Goal: Task Accomplishment & Management: Complete application form

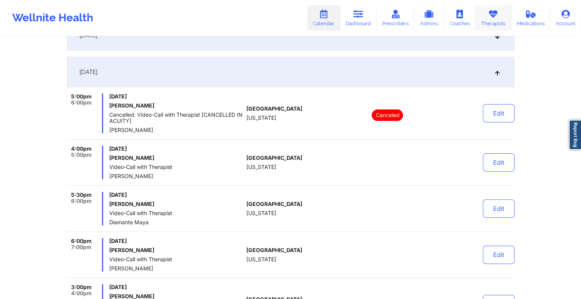
click at [496, 21] on link "Therapists" at bounding box center [493, 17] width 36 height 25
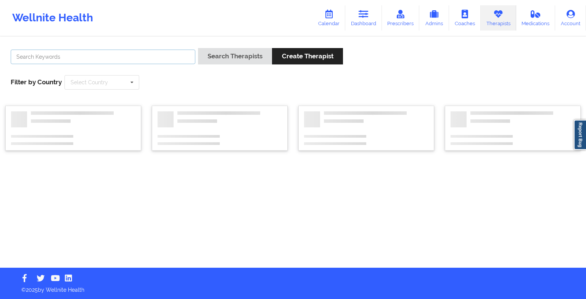
click at [32, 57] on input "text" at bounding box center [103, 57] width 185 height 15
paste input "[PERSON_NAME]"
type input "[PERSON_NAME]"
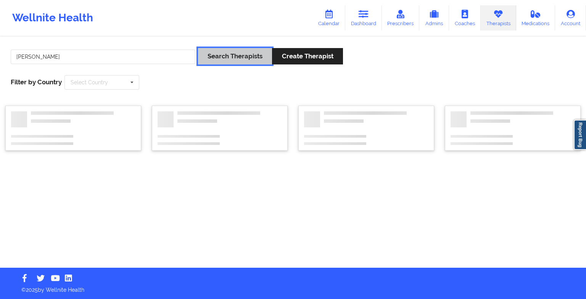
click at [240, 53] on button "Search Therapists" at bounding box center [235, 56] width 74 height 16
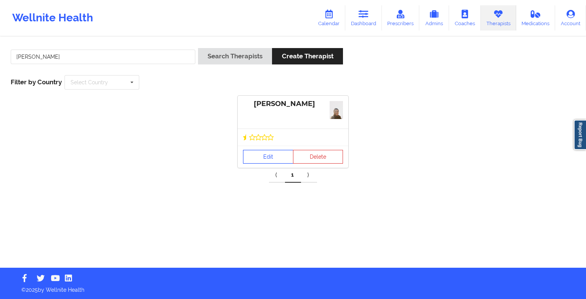
click at [269, 159] on link "Edit" at bounding box center [268, 157] width 50 height 14
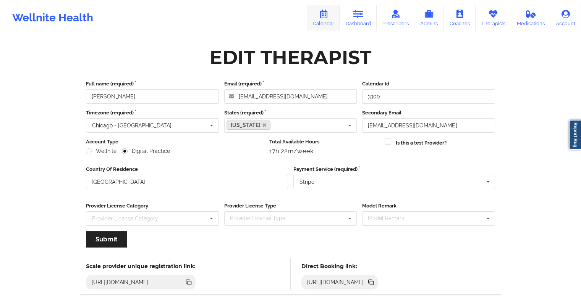
click at [332, 21] on link "Calendar" at bounding box center [323, 17] width 33 height 25
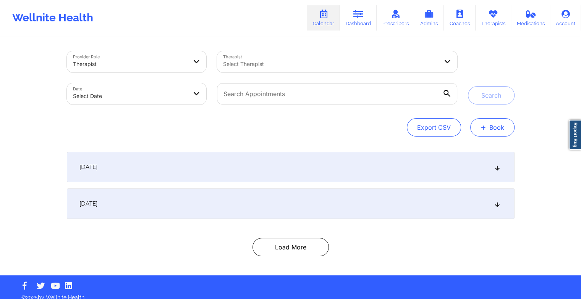
click at [486, 136] on button "+ Book" at bounding box center [492, 127] width 44 height 18
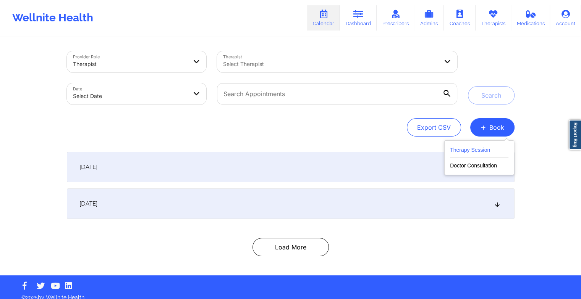
click at [483, 152] on button "Therapy Session" at bounding box center [479, 151] width 58 height 13
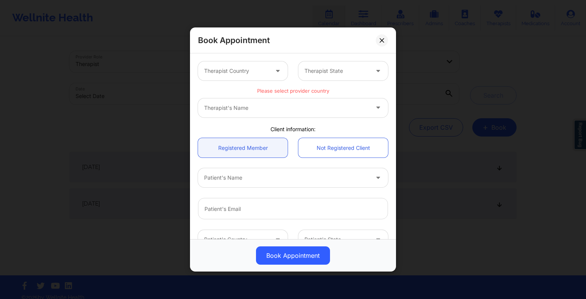
click at [205, 106] on div "Therapist's Name" at bounding box center [293, 107] width 190 height 19
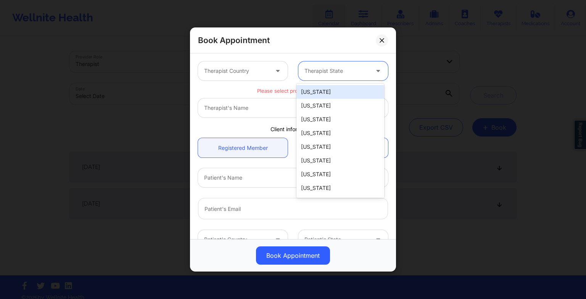
click at [341, 64] on div "Therapist State" at bounding box center [334, 70] width 71 height 19
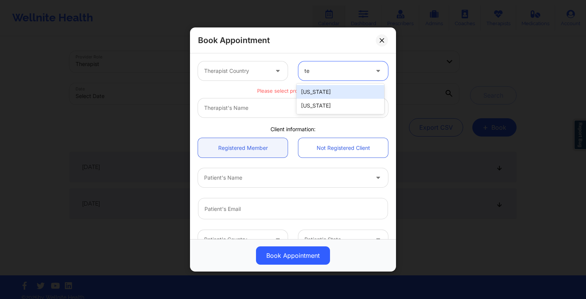
type input "tex"
click at [348, 94] on div "[US_STATE]" at bounding box center [341, 92] width 88 height 14
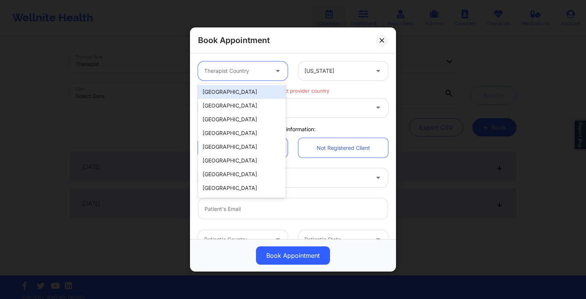
drag, startPoint x: 242, startPoint y: 68, endPoint x: 241, endPoint y: 85, distance: 16.5
click at [241, 85] on body "Wellnite Health Calendar Dashboard Prescribers Admins Coaches Therapists Medica…" at bounding box center [293, 149] width 586 height 299
click at [241, 85] on div "[GEOGRAPHIC_DATA]" at bounding box center [242, 92] width 88 height 14
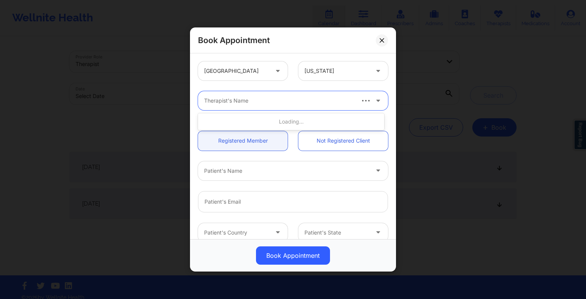
click at [206, 99] on div at bounding box center [279, 100] width 150 height 9
paste input "[PERSON_NAME]"
type input "[PERSON_NAME]"
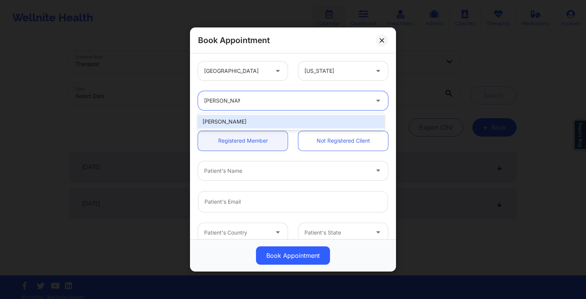
click at [252, 120] on div "[PERSON_NAME]" at bounding box center [291, 122] width 186 height 14
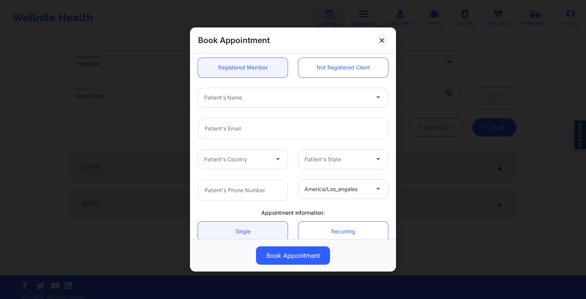
scroll to position [74, 0]
click at [238, 96] on div at bounding box center [279, 96] width 150 height 9
paste input "Fatima eris"
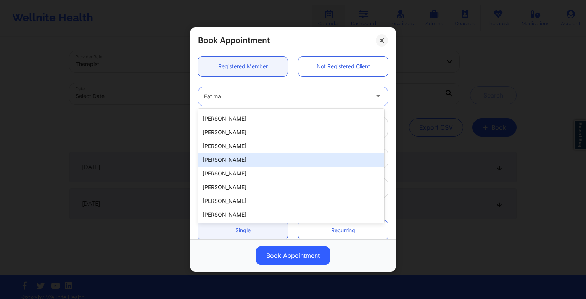
scroll to position [0, 0]
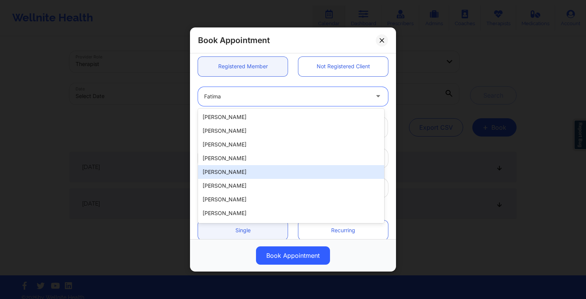
type input "Fatima"
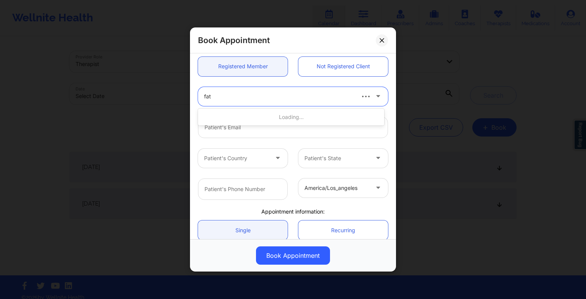
type input "fatm"
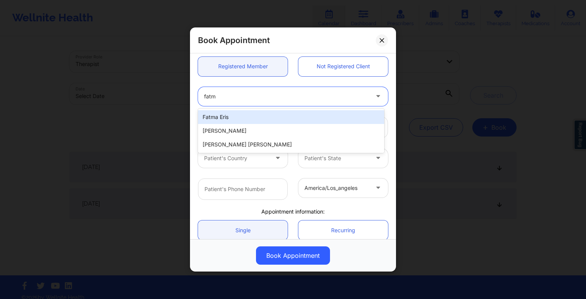
click at [228, 121] on div "Fatma Eris" at bounding box center [291, 117] width 186 height 14
type input "[DOMAIN_NAME][EMAIL_ADDRESS][DOMAIN_NAME]"
type input "[PHONE_NUMBER]"
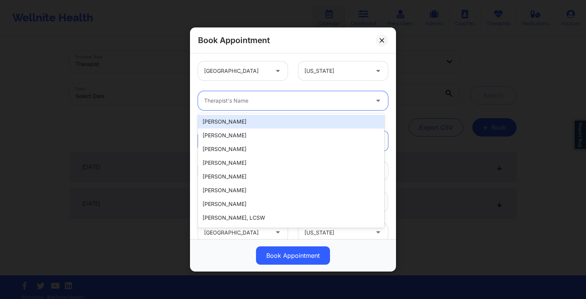
click at [224, 96] on div at bounding box center [286, 100] width 165 height 9
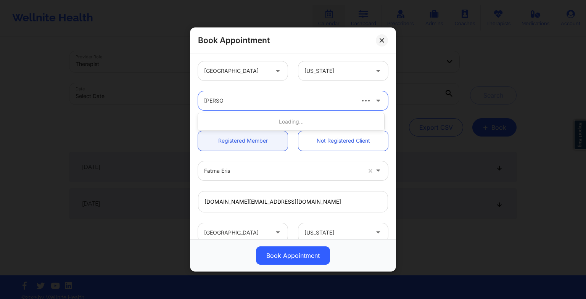
type input "[PERSON_NAME]"
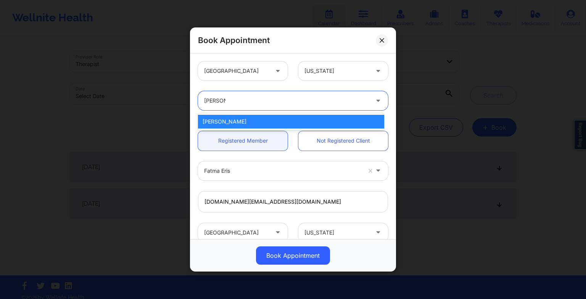
click at [272, 121] on div "[PERSON_NAME]" at bounding box center [291, 122] width 186 height 14
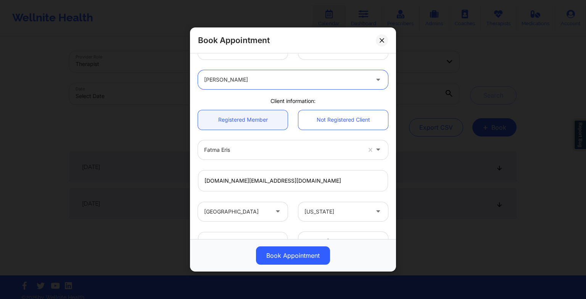
scroll to position [142, 0]
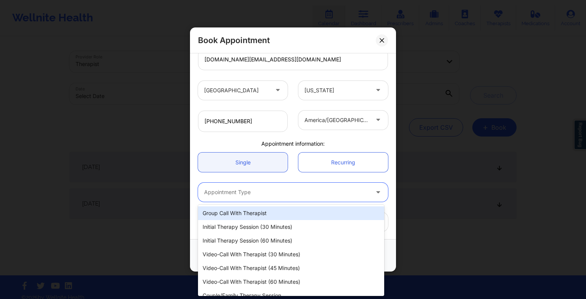
click at [246, 192] on div at bounding box center [286, 192] width 165 height 9
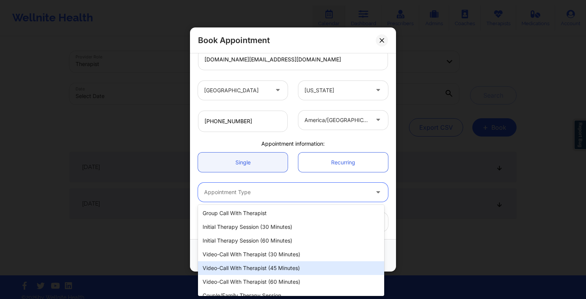
scroll to position [8, 0]
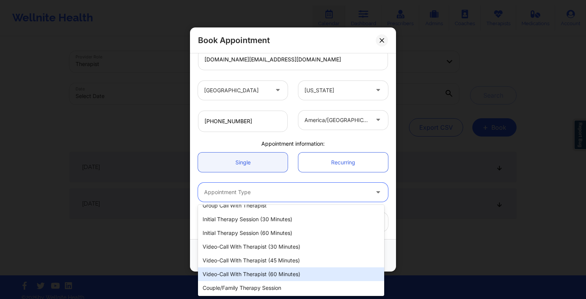
click at [247, 278] on div "Video-Call with Therapist (60 minutes)" at bounding box center [291, 275] width 186 height 14
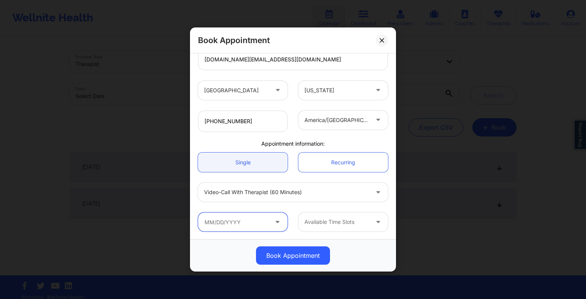
click at [246, 218] on input "text" at bounding box center [243, 222] width 90 height 19
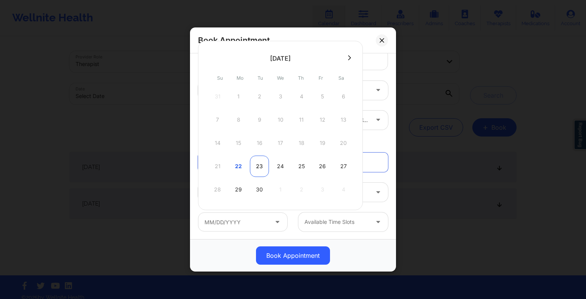
click at [261, 162] on div "23" at bounding box center [259, 166] width 19 height 21
type input "[DATE]"
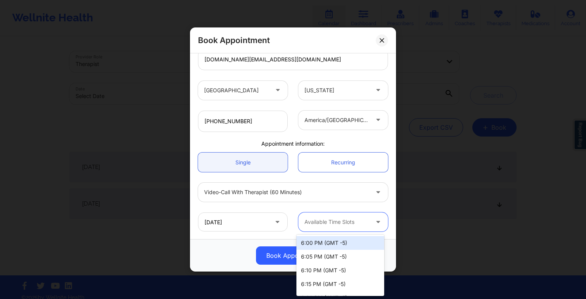
click at [349, 221] on div at bounding box center [337, 222] width 65 height 9
click at [352, 228] on div "Available Time Slots" at bounding box center [334, 222] width 71 height 19
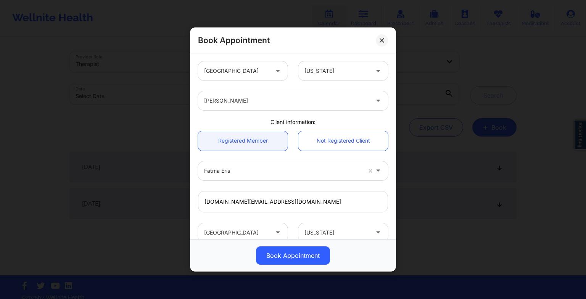
scroll to position [142, 0]
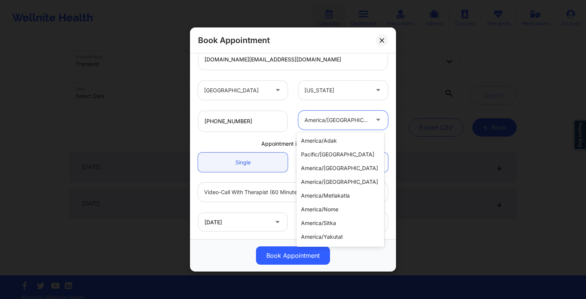
click at [363, 120] on div at bounding box center [337, 120] width 65 height 9
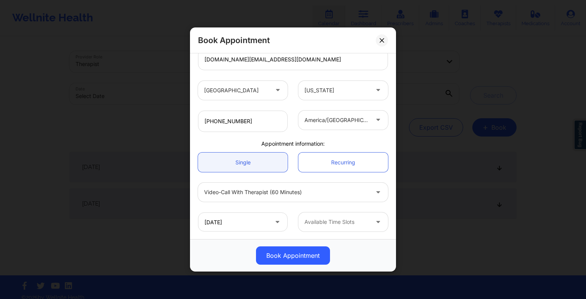
click at [278, 136] on div "[PHONE_NUMBER] america/[GEOGRAPHIC_DATA]" at bounding box center [293, 121] width 201 height 32
click at [357, 224] on div at bounding box center [337, 222] width 65 height 9
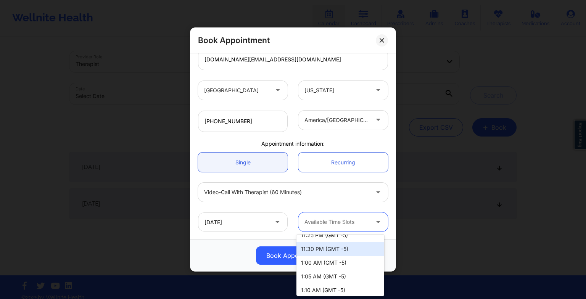
scroll to position [901, 0]
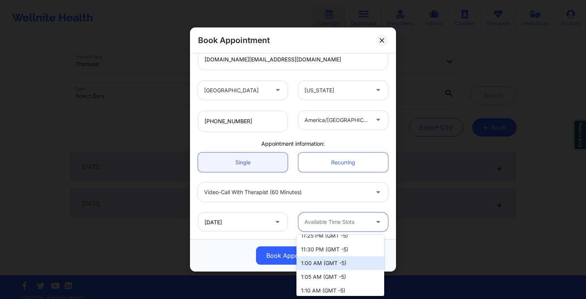
click at [355, 265] on div "1:00 AM (GMT -5)" at bounding box center [341, 264] width 88 height 14
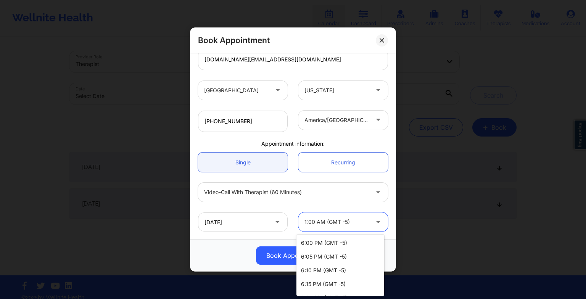
click at [361, 227] on div "1:00 AM (GMT -5)" at bounding box center [337, 222] width 65 height 19
click at [348, 267] on div "9:00 PM (GMT -5)" at bounding box center [341, 271] width 88 height 14
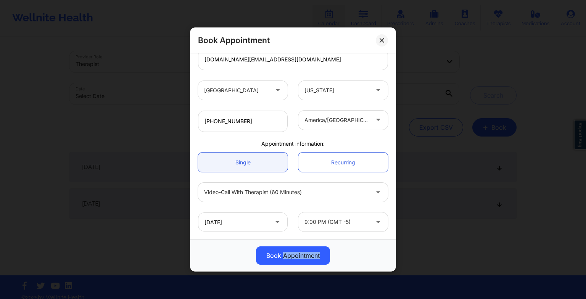
click at [348, 267] on div "Book Appointment" at bounding box center [293, 255] width 206 height 32
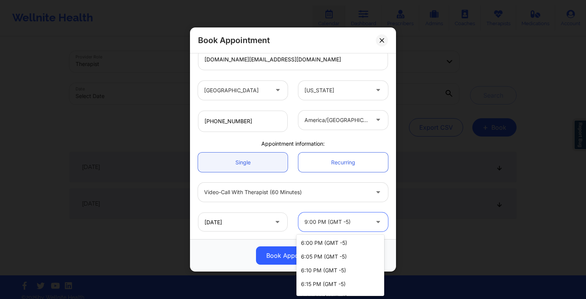
click at [362, 218] on div at bounding box center [337, 222] width 65 height 9
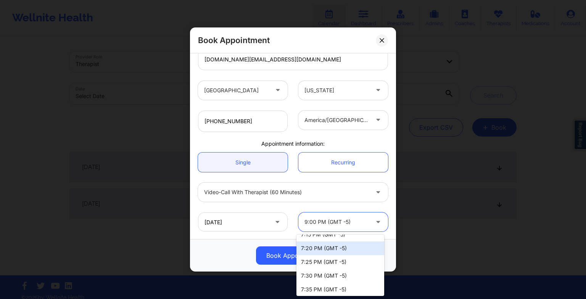
scroll to position [296, 0]
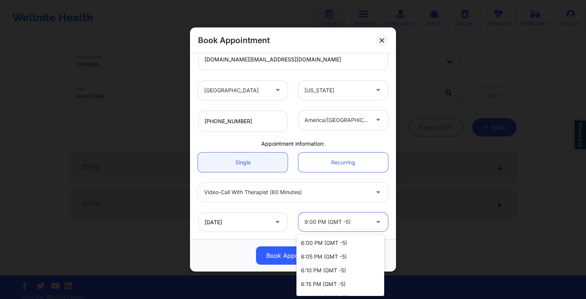
click at [347, 221] on div at bounding box center [337, 222] width 65 height 9
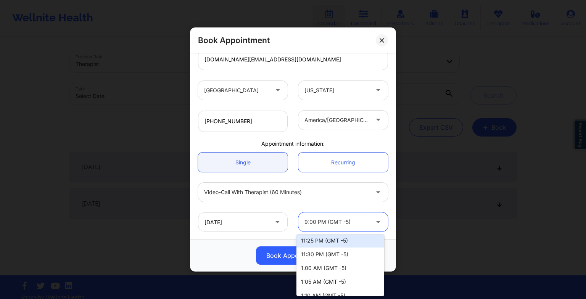
scroll to position [896, 0]
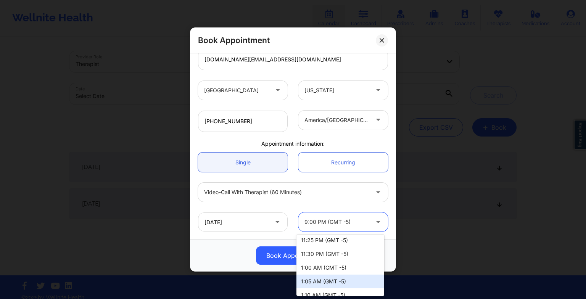
click at [329, 284] on div "1:05 AM (GMT -5)" at bounding box center [341, 282] width 88 height 14
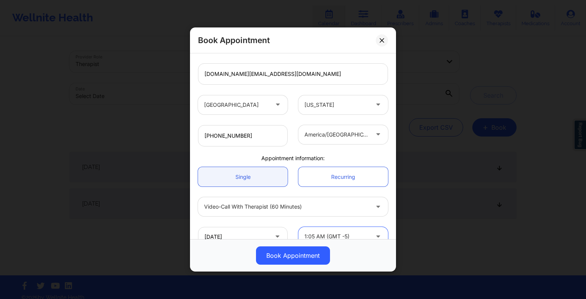
scroll to position [142, 0]
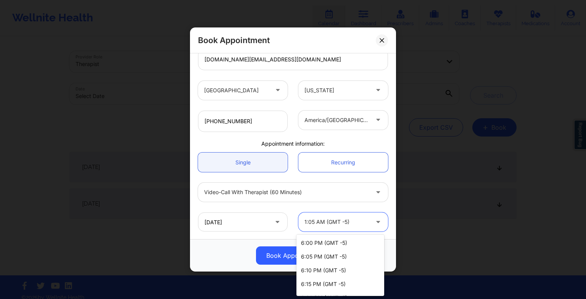
click at [331, 220] on div at bounding box center [337, 222] width 65 height 9
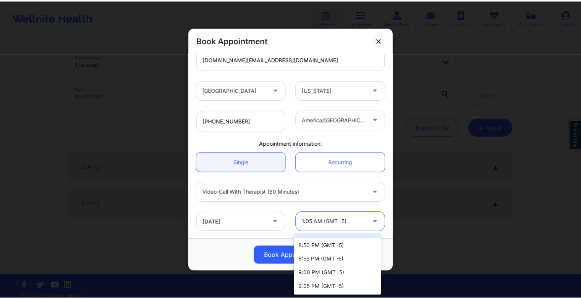
scroll to position [464, 0]
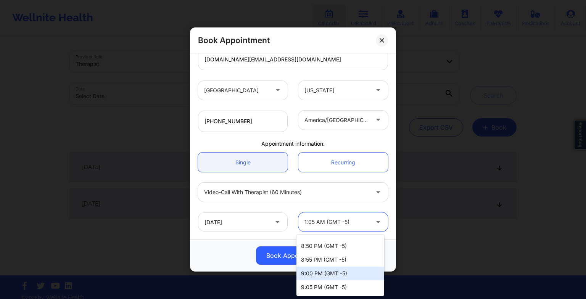
click at [329, 275] on div "9:00 PM (GMT -5)" at bounding box center [341, 274] width 88 height 14
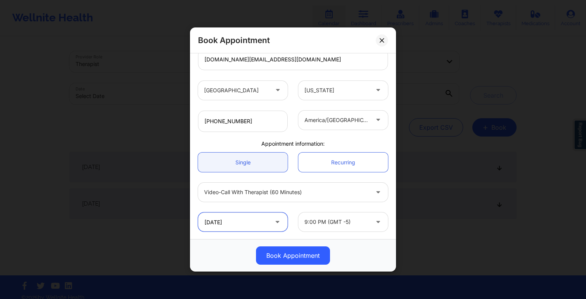
click at [267, 220] on input "[DATE]" at bounding box center [243, 222] width 90 height 19
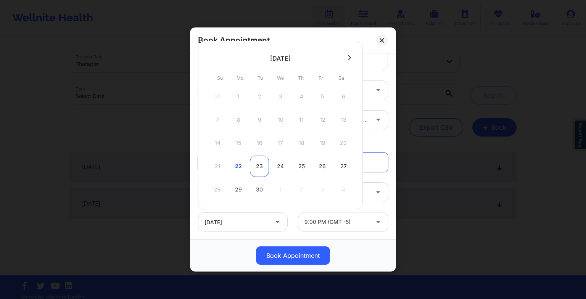
click at [257, 169] on div "23" at bounding box center [259, 166] width 19 height 21
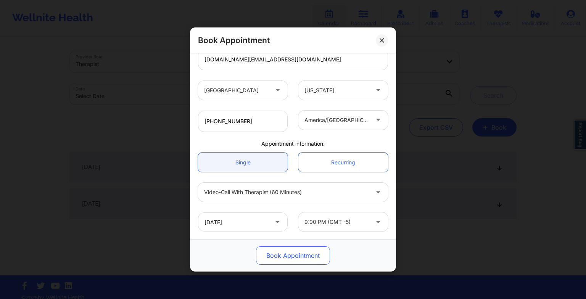
click at [295, 253] on button "Book Appointment" at bounding box center [293, 256] width 74 height 18
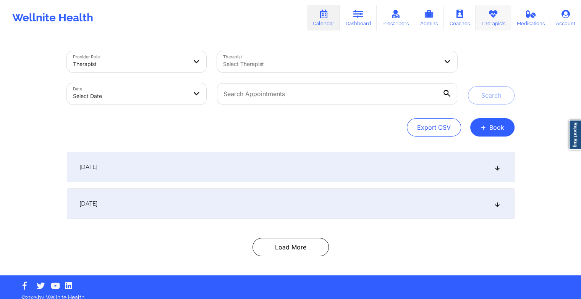
click at [501, 21] on link "Therapists" at bounding box center [493, 17] width 36 height 25
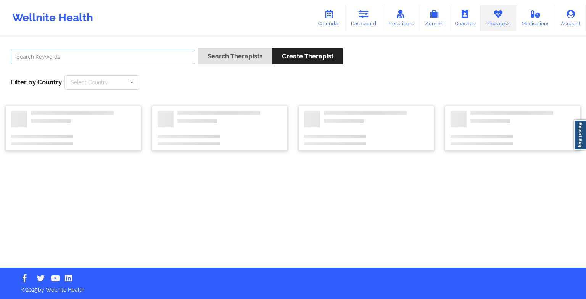
click at [20, 54] on input "text" at bounding box center [103, 57] width 185 height 15
paste input "[PERSON_NAME]"
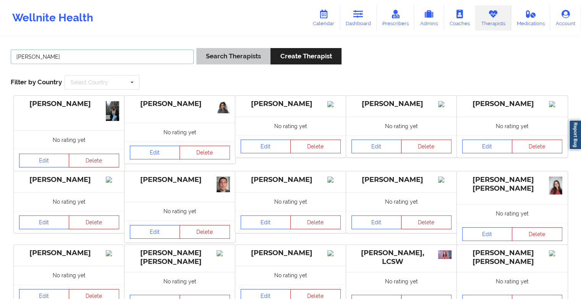
type input "[PERSON_NAME]"
click at [250, 55] on button "Search Therapists" at bounding box center [233, 56] width 74 height 16
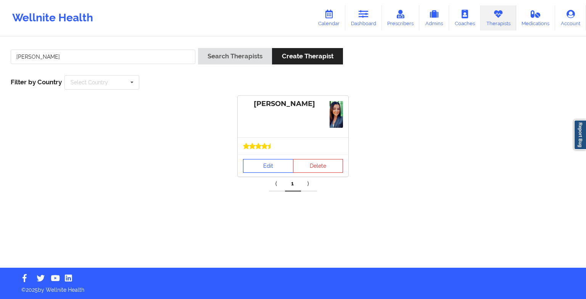
click at [260, 165] on link "Edit" at bounding box center [268, 166] width 50 height 14
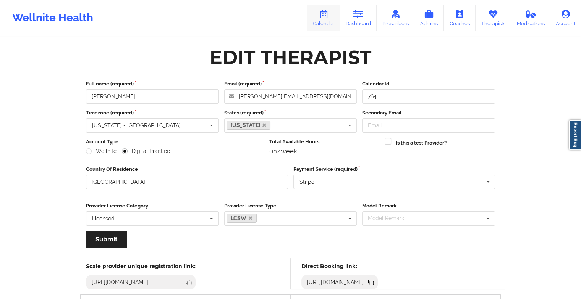
click at [318, 14] on link "Calendar" at bounding box center [323, 17] width 33 height 25
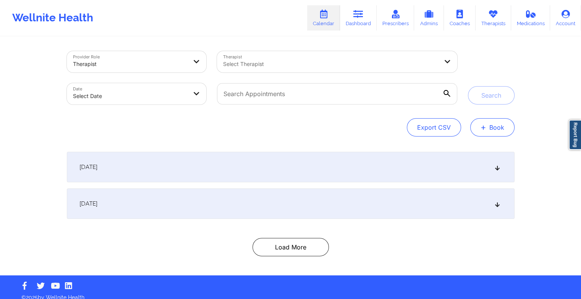
click at [490, 136] on button "+ Book" at bounding box center [492, 127] width 44 height 18
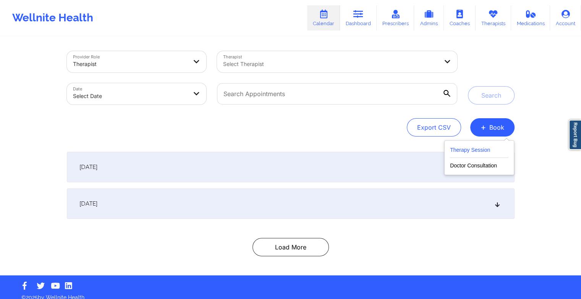
click at [479, 147] on button "Therapy Session" at bounding box center [479, 151] width 58 height 13
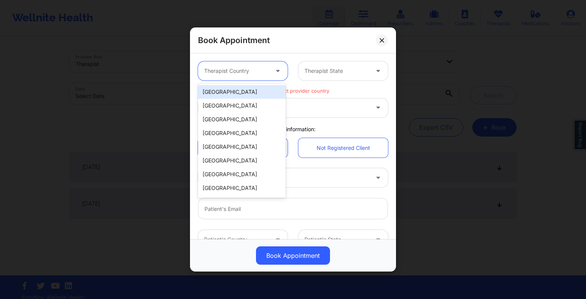
click at [236, 70] on div at bounding box center [236, 70] width 65 height 9
click at [237, 87] on div "[GEOGRAPHIC_DATA]" at bounding box center [242, 92] width 88 height 14
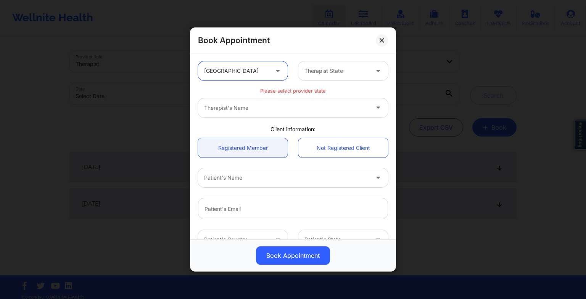
click at [314, 75] on div at bounding box center [337, 70] width 65 height 9
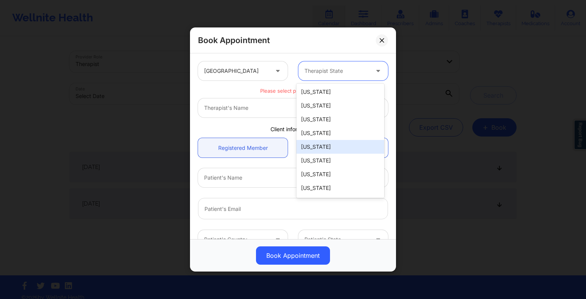
scroll to position [367, 0]
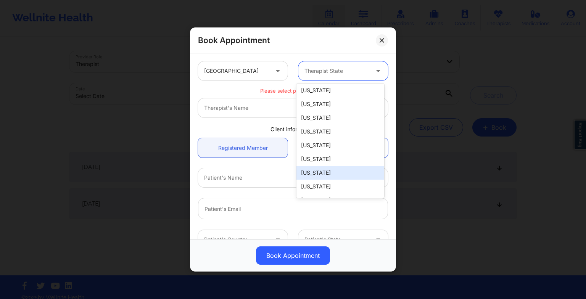
click at [324, 171] on div "[US_STATE]" at bounding box center [341, 173] width 88 height 14
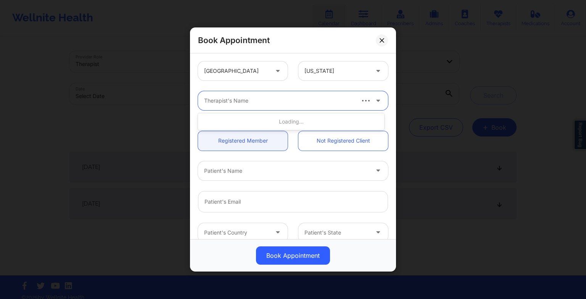
click at [244, 102] on div at bounding box center [279, 100] width 150 height 9
click at [205, 99] on input "text" at bounding box center [205, 101] width 2 height 8
paste input "[PERSON_NAME]"
type input "[PERSON_NAME]"
drag, startPoint x: 300, startPoint y: 108, endPoint x: 205, endPoint y: 99, distance: 95.5
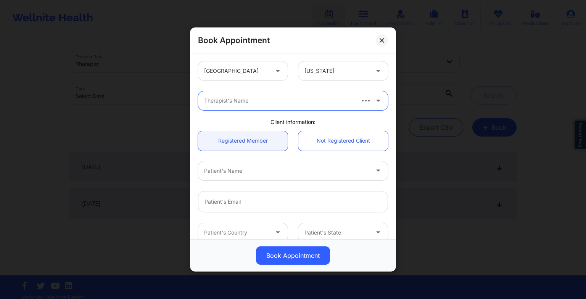
click at [205, 99] on div "Therapist's Name" at bounding box center [276, 100] width 157 height 19
paste input "[PERSON_NAME]"
type input "[PERSON_NAME]"
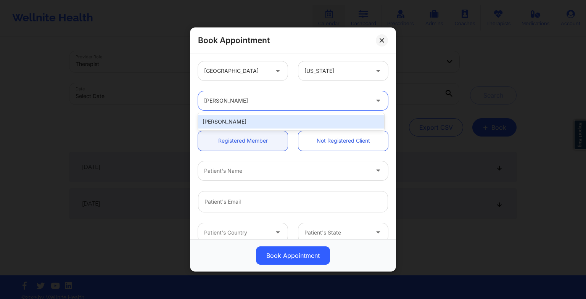
click at [213, 123] on div "[PERSON_NAME]" at bounding box center [291, 122] width 186 height 14
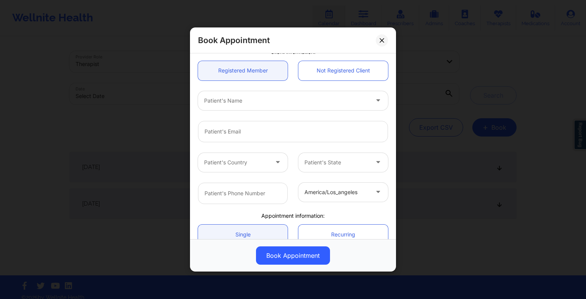
scroll to position [0, 0]
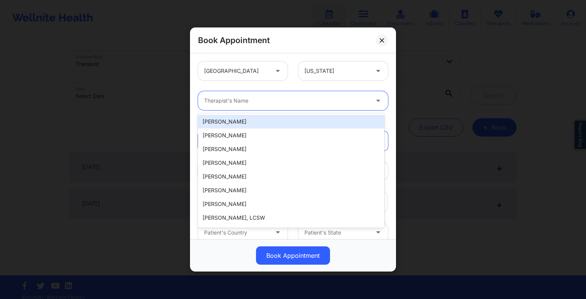
click at [211, 101] on div at bounding box center [286, 100] width 165 height 9
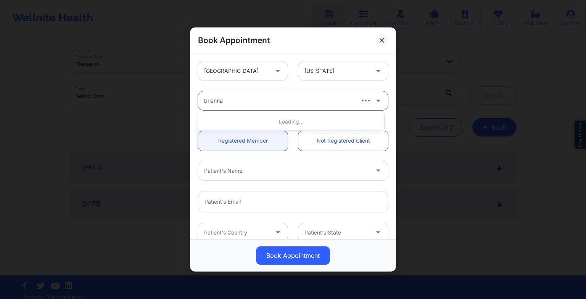
type input "brianna"
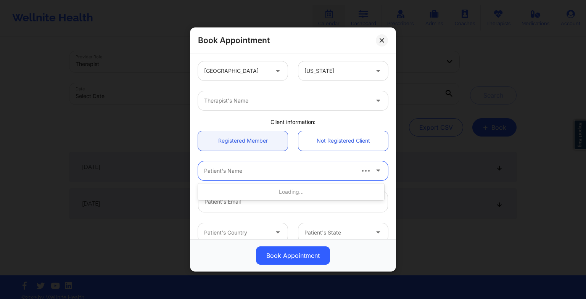
click at [241, 170] on div at bounding box center [279, 170] width 150 height 9
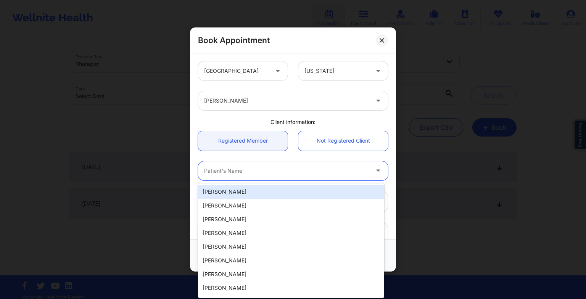
paste input "[PERSON_NAME]"
type input "[PERSON_NAME]"
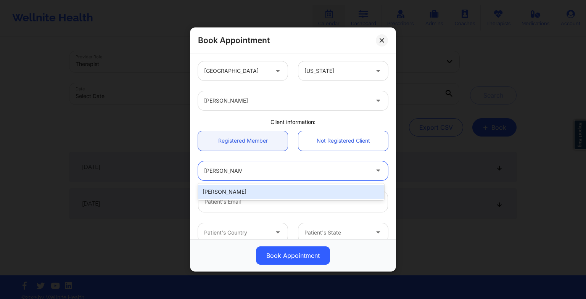
click at [240, 191] on div "[PERSON_NAME]" at bounding box center [291, 192] width 186 height 14
type input "[EMAIL_ADDRESS][DOMAIN_NAME]"
type input "[PHONE_NUMBER]"
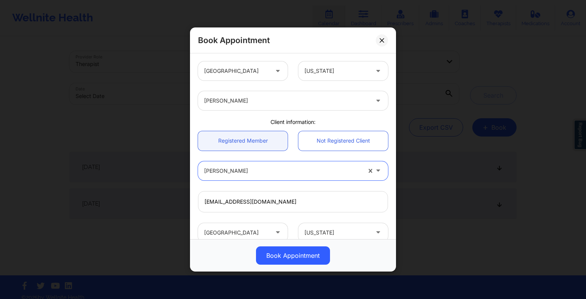
scroll to position [142, 0]
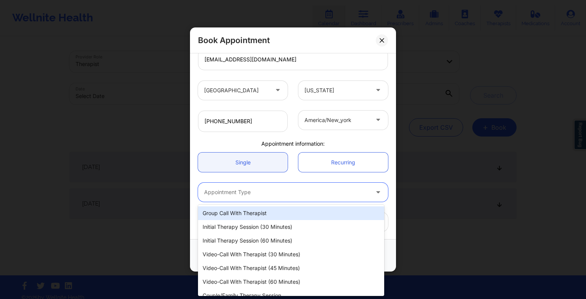
click at [207, 191] on div at bounding box center [286, 192] width 165 height 9
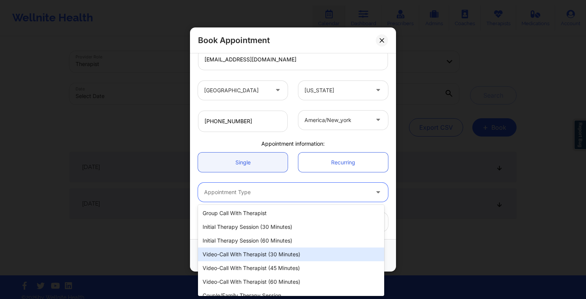
scroll to position [8, 0]
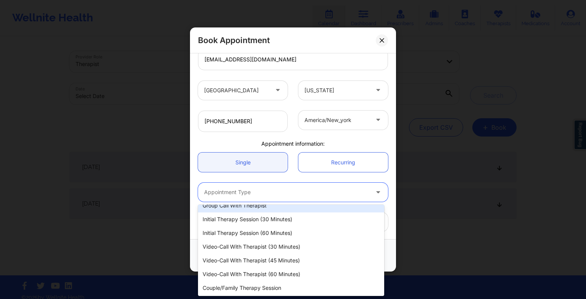
click at [246, 270] on div "Video-Call with Therapist (60 minutes)" at bounding box center [291, 275] width 186 height 14
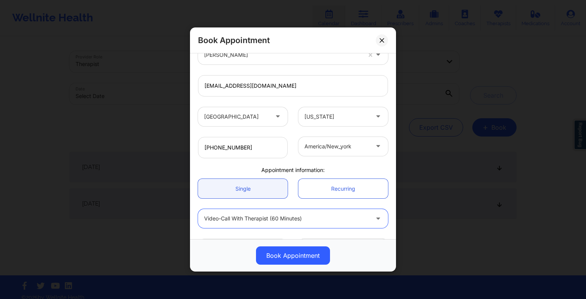
scroll to position [142, 0]
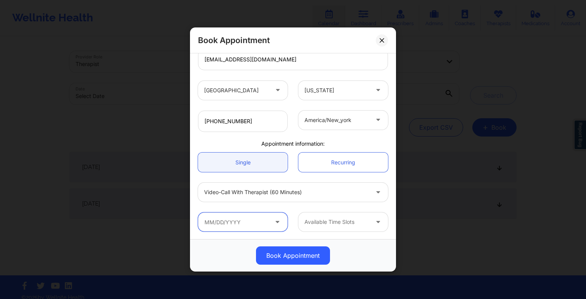
click at [209, 222] on input "text" at bounding box center [243, 222] width 90 height 19
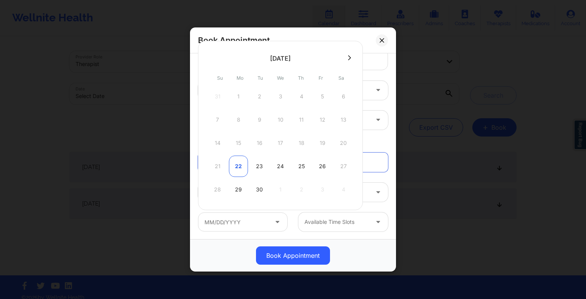
click at [246, 167] on div "22" at bounding box center [238, 166] width 19 height 21
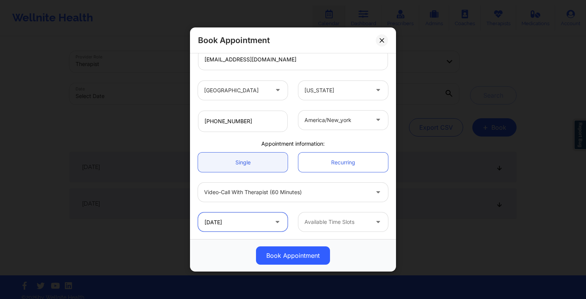
click at [250, 218] on input "[DATE]" at bounding box center [243, 222] width 90 height 19
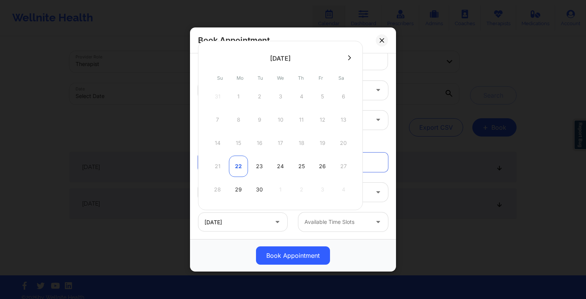
click at [234, 166] on div "22" at bounding box center [238, 166] width 19 height 21
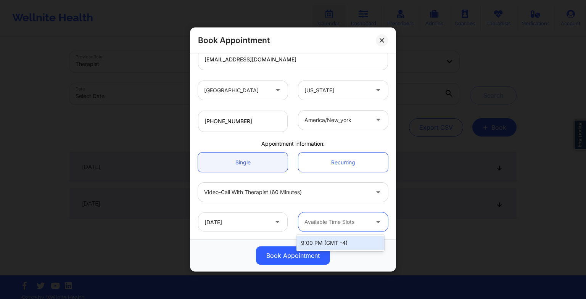
click at [321, 223] on div at bounding box center [337, 222] width 65 height 9
click at [356, 224] on div at bounding box center [337, 222] width 65 height 9
click at [351, 241] on div "9:00 PM (GMT -4)" at bounding box center [341, 243] width 88 height 14
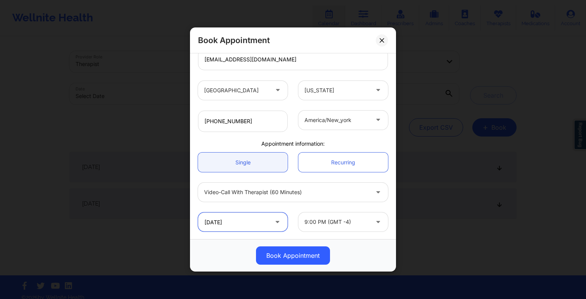
click at [270, 215] on input "[DATE]" at bounding box center [243, 222] width 90 height 19
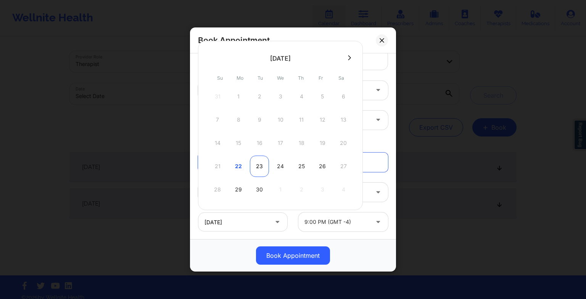
click at [255, 171] on div "23" at bounding box center [259, 166] width 19 height 21
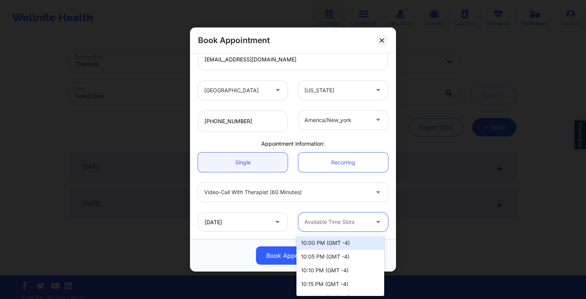
click at [354, 215] on div "Available Time Slots" at bounding box center [334, 222] width 71 height 19
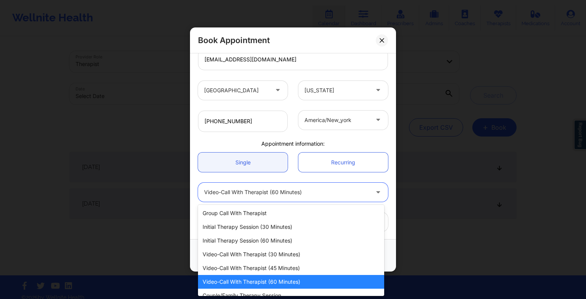
click at [305, 197] on div "Video-Call with Therapist (60 minutes)" at bounding box center [286, 192] width 165 height 19
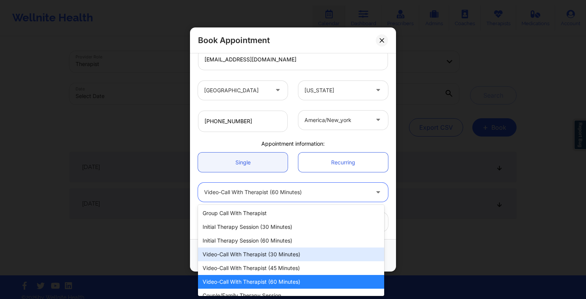
click at [280, 255] on div "Video-Call with Therapist (30 minutes)" at bounding box center [291, 255] width 186 height 14
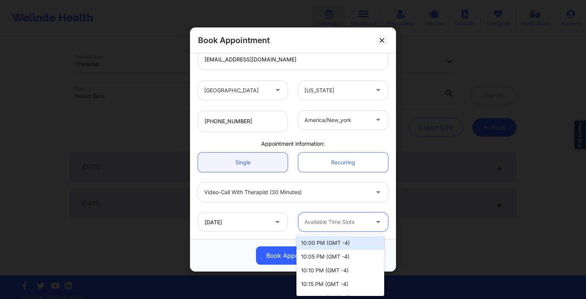
click at [332, 231] on div "Available Time Slots" at bounding box center [334, 222] width 71 height 19
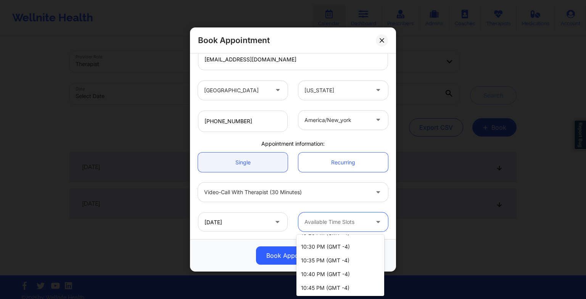
scroll to position [84, 0]
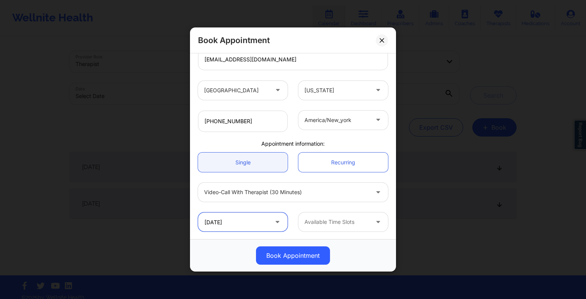
click at [244, 221] on input "[DATE]" at bounding box center [243, 222] width 90 height 19
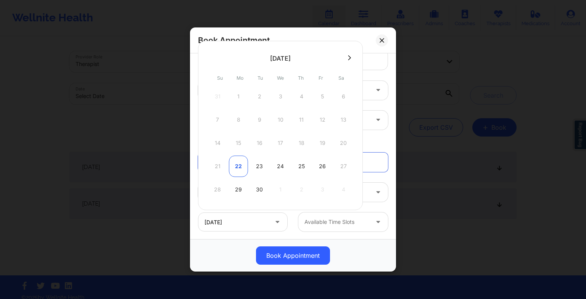
click at [233, 166] on div "22" at bounding box center [238, 166] width 19 height 21
type input "[DATE]"
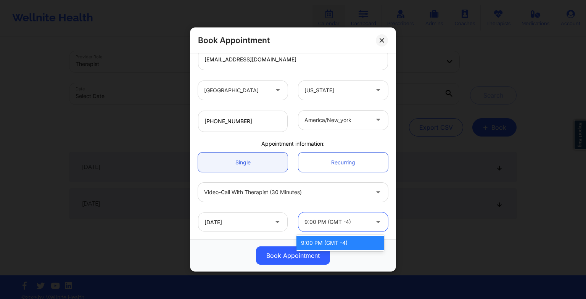
click at [327, 221] on div at bounding box center [337, 222] width 65 height 9
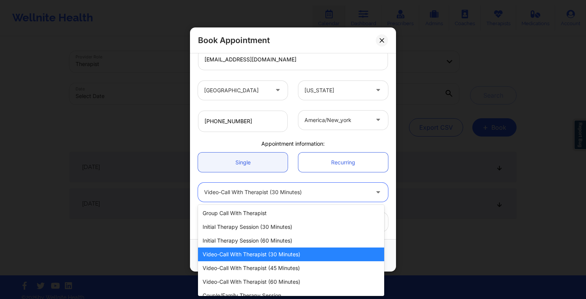
click at [321, 196] on div at bounding box center [286, 192] width 165 height 9
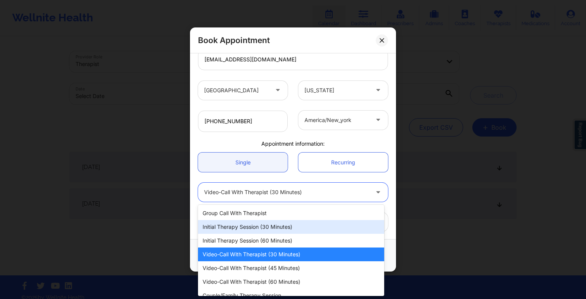
click at [287, 229] on div "Initial Therapy Session (30 minutes)" at bounding box center [291, 227] width 186 height 14
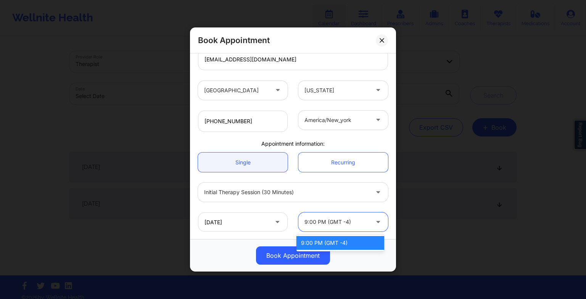
click at [353, 218] on div at bounding box center [337, 222] width 65 height 9
click at [287, 225] on div "[DATE]" at bounding box center [243, 222] width 100 height 19
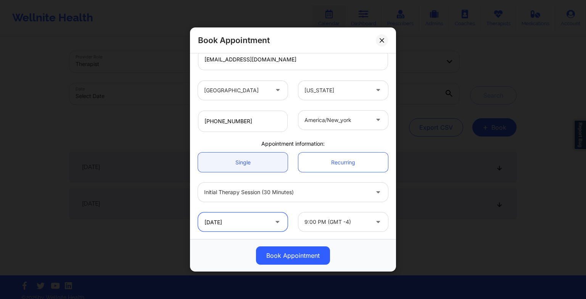
click at [258, 224] on input "[DATE]" at bounding box center [243, 222] width 90 height 19
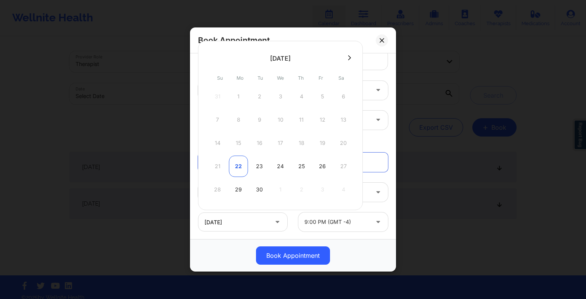
click at [241, 160] on div "22" at bounding box center [238, 166] width 19 height 21
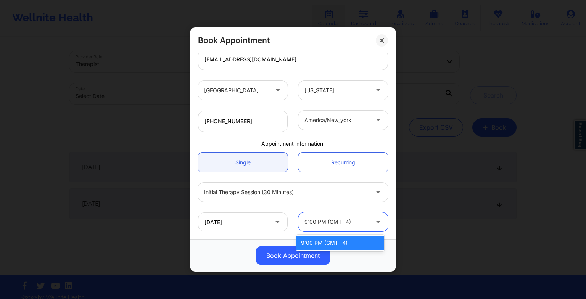
click at [334, 220] on div at bounding box center [337, 222] width 65 height 9
click at [346, 244] on div "9:00 PM (GMT -4)" at bounding box center [341, 243] width 88 height 14
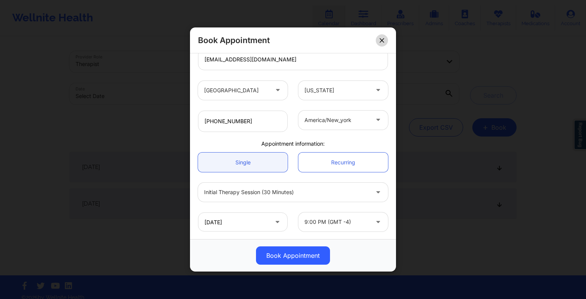
click at [379, 38] on button at bounding box center [382, 40] width 12 height 12
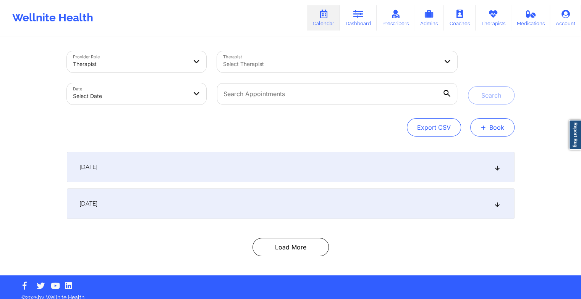
click at [481, 129] on span "+" at bounding box center [483, 127] width 6 height 4
click at [501, 16] on link "Therapists" at bounding box center [493, 17] width 36 height 25
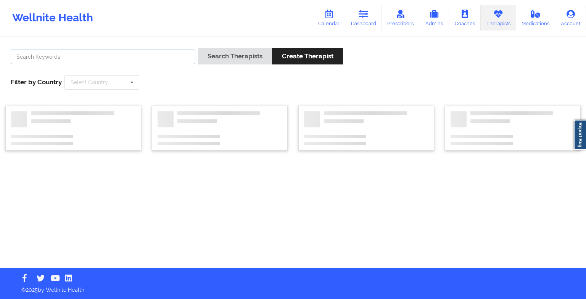
click at [151, 59] on input "text" at bounding box center [103, 57] width 185 height 15
paste input "[PERSON_NAME]"
type input "[PERSON_NAME]"
click at [240, 65] on div "Search Therapists Create Therapist" at bounding box center [270, 59] width 145 height 22
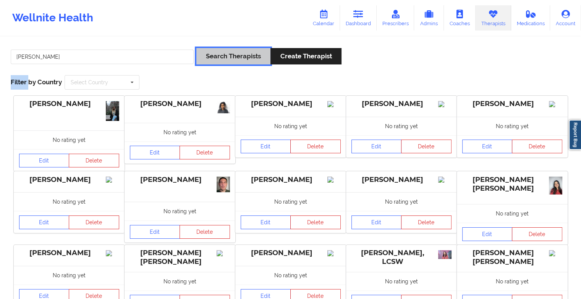
drag, startPoint x: 240, startPoint y: 65, endPoint x: 231, endPoint y: 53, distance: 14.7
click at [231, 53] on button "Search Therapists" at bounding box center [233, 56] width 74 height 16
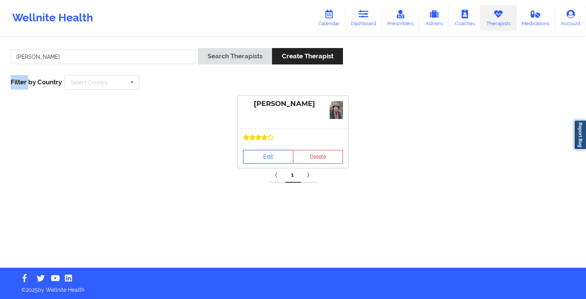
click at [270, 150] on link "Edit" at bounding box center [268, 157] width 50 height 14
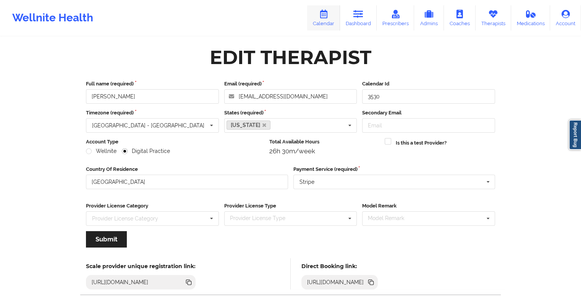
click at [322, 18] on icon at bounding box center [323, 14] width 10 height 8
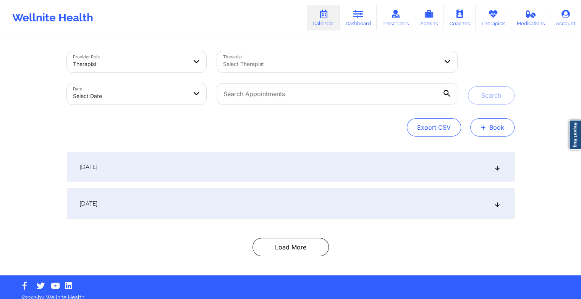
click at [488, 131] on button "+ Book" at bounding box center [492, 127] width 44 height 18
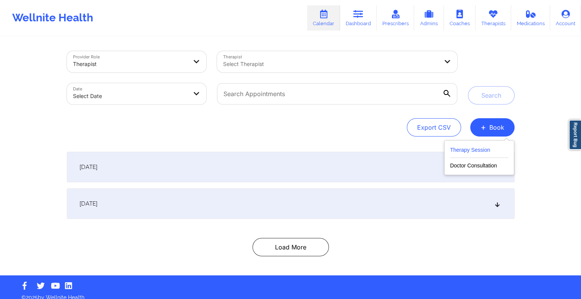
click at [480, 151] on button "Therapy Session" at bounding box center [479, 151] width 58 height 13
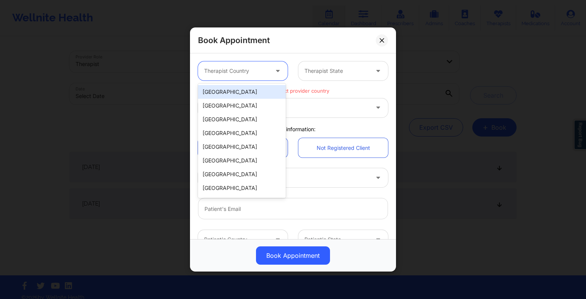
click at [266, 71] on div at bounding box center [236, 70] width 65 height 9
click at [251, 93] on div "[GEOGRAPHIC_DATA]" at bounding box center [242, 92] width 88 height 14
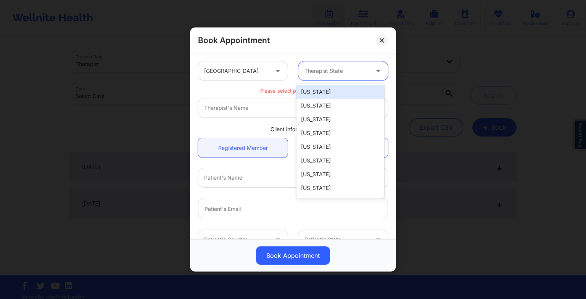
click at [316, 74] on div at bounding box center [337, 70] width 65 height 9
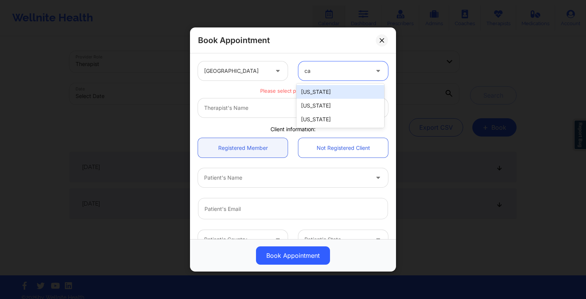
type input "cal"
click at [317, 93] on div "[US_STATE]" at bounding box center [341, 92] width 88 height 14
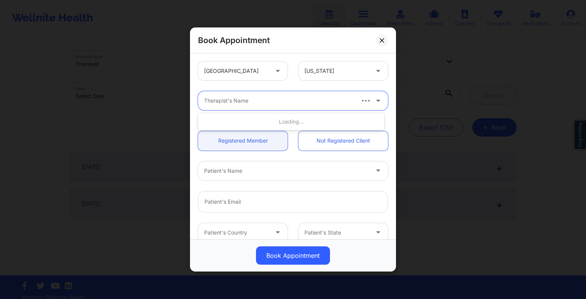
click at [244, 98] on div at bounding box center [279, 100] width 150 height 9
paste input "[PERSON_NAME]"
type input "[PERSON_NAME]"
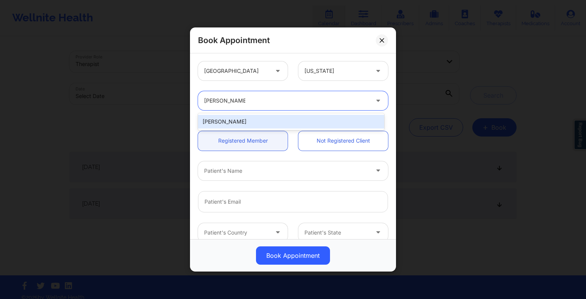
click at [255, 125] on div "[PERSON_NAME]" at bounding box center [291, 122] width 186 height 14
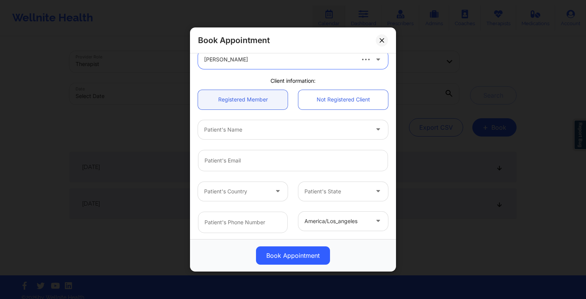
scroll to position [43, 0]
click at [213, 128] on div at bounding box center [279, 128] width 150 height 9
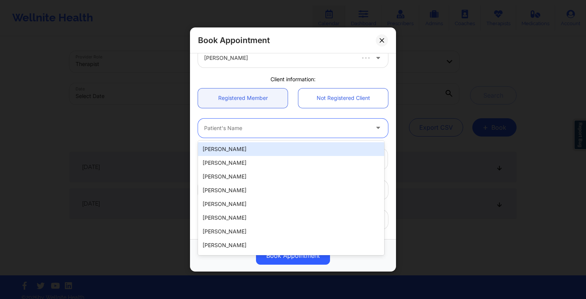
paste input "[PERSON_NAME]"
type input "[PERSON_NAME]"
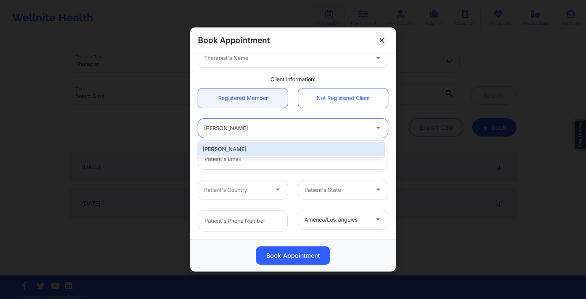
click at [252, 150] on div "[PERSON_NAME]" at bounding box center [291, 149] width 186 height 14
type input "[EMAIL_ADDRESS][PERSON_NAME][DOMAIN_NAME]"
type input "[PHONE_NUMBER]"
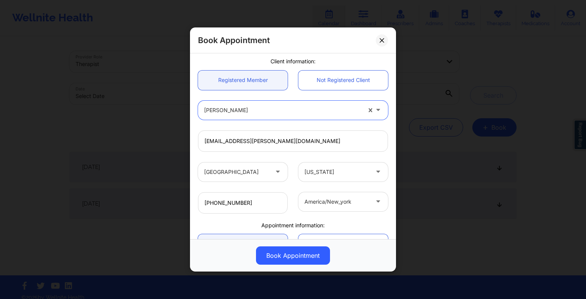
scroll to position [0, 0]
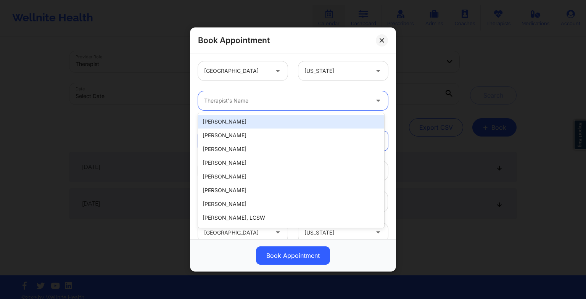
click at [210, 99] on div at bounding box center [286, 100] width 165 height 9
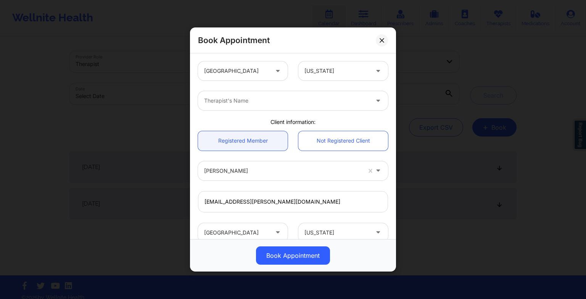
click at [287, 82] on div "[GEOGRAPHIC_DATA] [US_STATE]" at bounding box center [293, 71] width 201 height 30
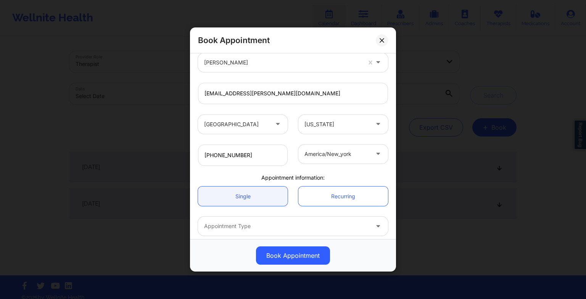
scroll to position [142, 0]
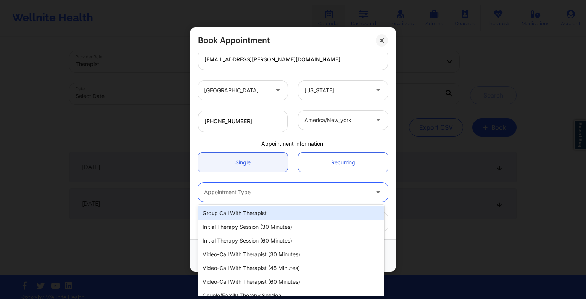
click at [232, 190] on div at bounding box center [286, 192] width 165 height 9
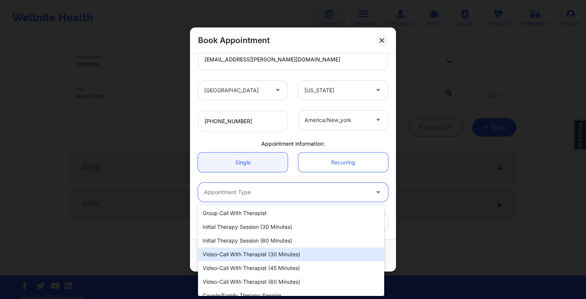
click at [273, 258] on div "Video-Call with Therapist (30 minutes)" at bounding box center [291, 255] width 186 height 14
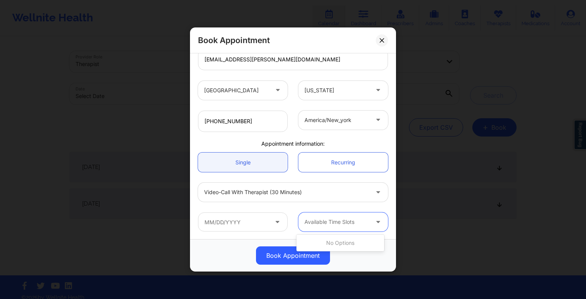
click at [319, 223] on div at bounding box center [337, 222] width 65 height 9
click at [263, 231] on input "text" at bounding box center [243, 222] width 90 height 19
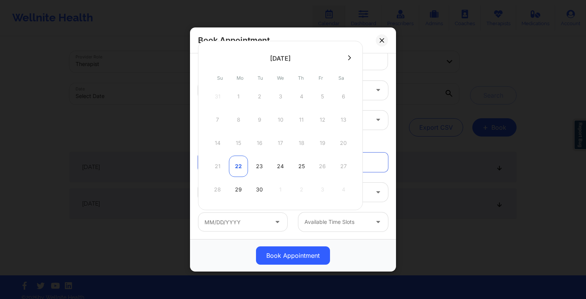
click at [239, 167] on div "22" at bounding box center [238, 166] width 19 height 21
type input "[DATE]"
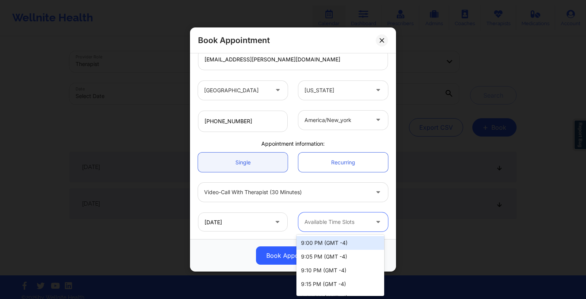
click at [336, 228] on div "Available Time Slots" at bounding box center [334, 222] width 71 height 19
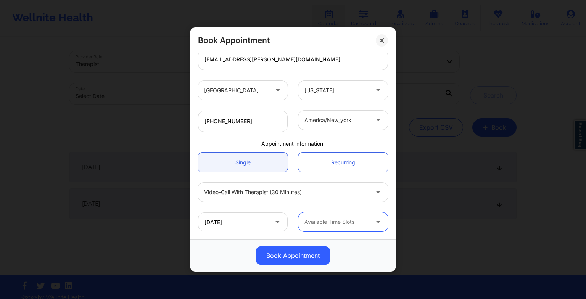
click at [354, 216] on div "Available Time Slots" at bounding box center [334, 222] width 71 height 19
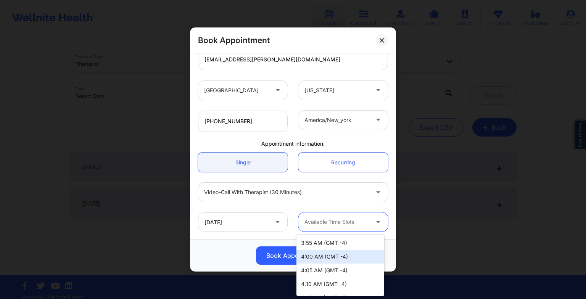
scroll to position [1192, 0]
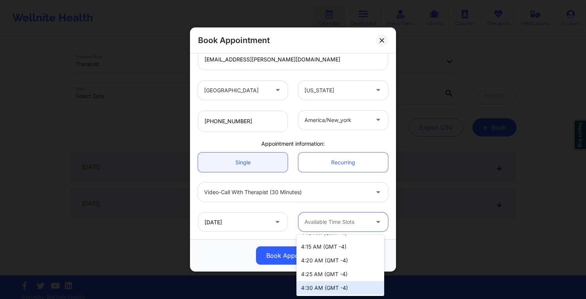
click at [323, 294] on div "4:30 AM (GMT -4)" at bounding box center [341, 288] width 88 height 14
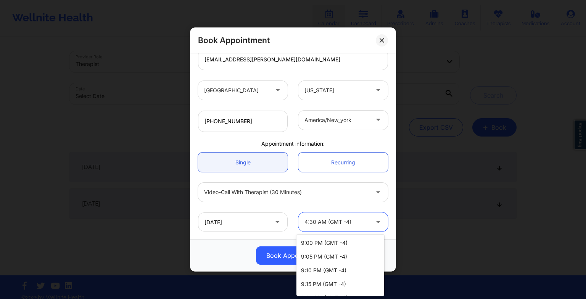
click at [370, 219] on div at bounding box center [379, 222] width 18 height 19
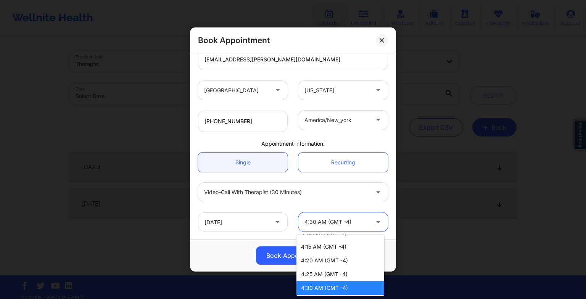
click at [317, 289] on div "4:30 AM (GMT -4)" at bounding box center [341, 288] width 88 height 14
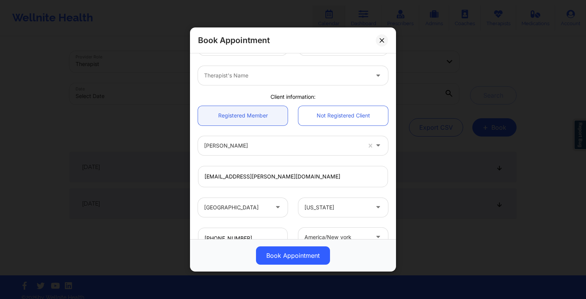
scroll to position [142, 0]
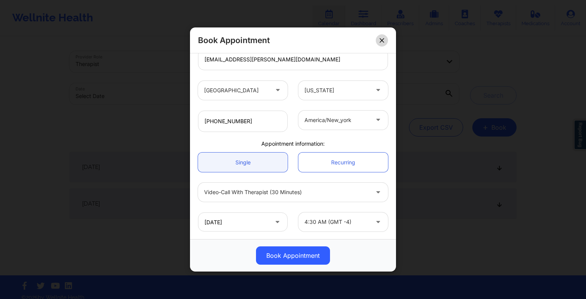
click at [378, 42] on button at bounding box center [382, 40] width 12 height 12
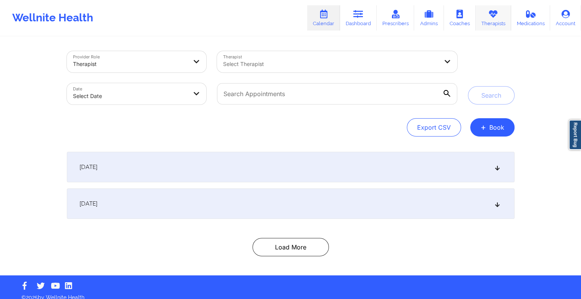
click at [502, 11] on link "Therapists" at bounding box center [493, 17] width 36 height 25
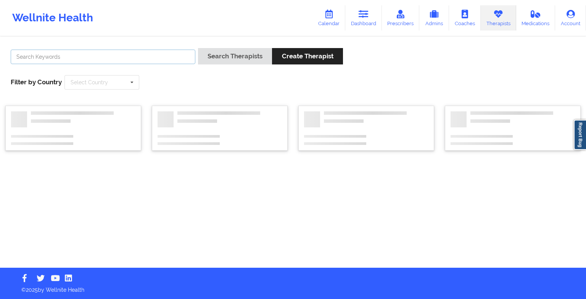
click at [60, 58] on input "text" at bounding box center [103, 57] width 185 height 15
paste input "[PERSON_NAME]"
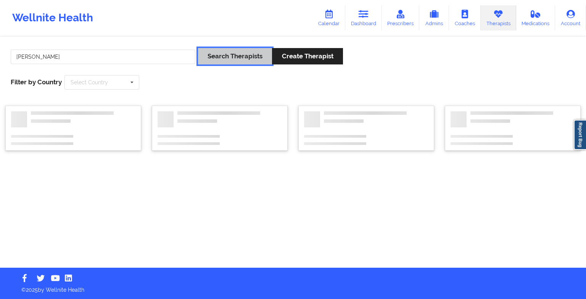
click at [248, 60] on button "Search Therapists" at bounding box center [235, 56] width 74 height 16
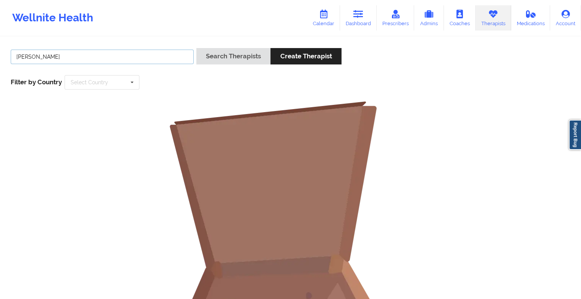
click at [71, 51] on input "[PERSON_NAME]" at bounding box center [102, 57] width 183 height 15
type input "S"
paste input "[PERSON_NAME]"
type input "[PERSON_NAME]"
click at [210, 53] on button "Search Therapists" at bounding box center [233, 56] width 74 height 16
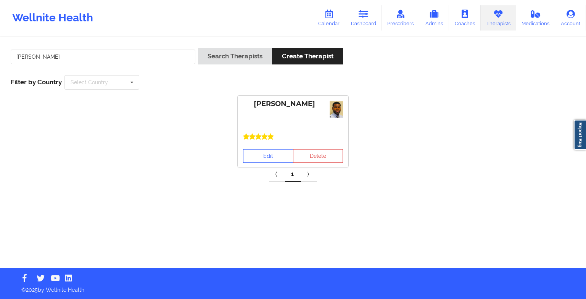
click at [258, 161] on link "Edit" at bounding box center [268, 156] width 50 height 14
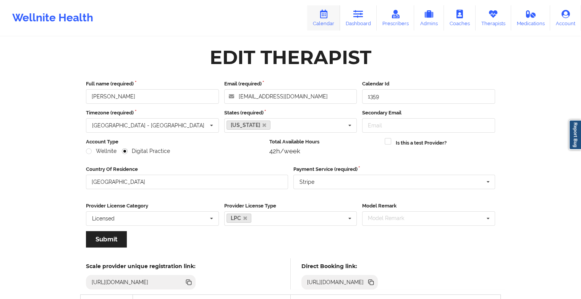
click at [327, 13] on icon at bounding box center [323, 14] width 10 height 8
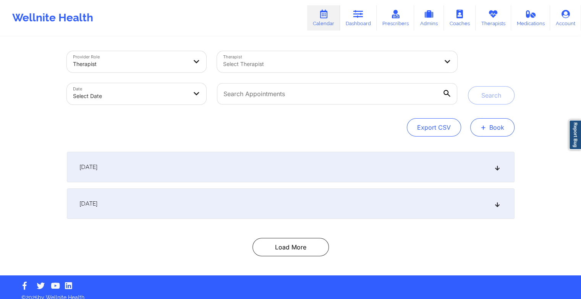
click at [492, 122] on button "+ Book" at bounding box center [492, 127] width 44 height 18
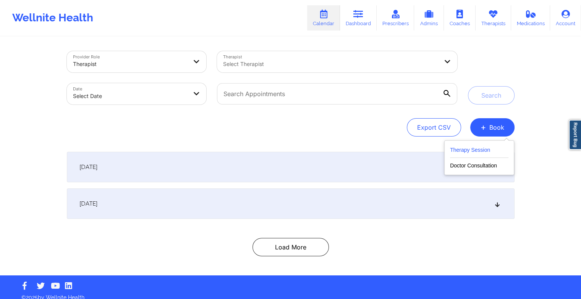
click at [483, 150] on button "Therapy Session" at bounding box center [479, 151] width 58 height 13
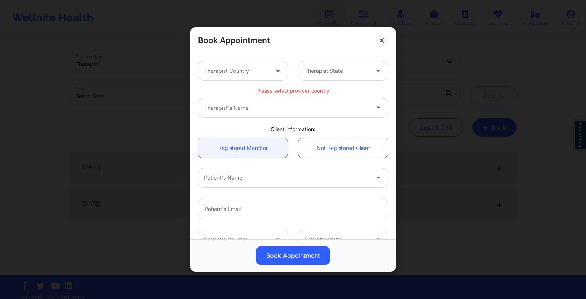
click at [320, 75] on div "Therapist State" at bounding box center [334, 70] width 71 height 19
type input "okl"
click at [317, 93] on div "[US_STATE]" at bounding box center [341, 92] width 88 height 14
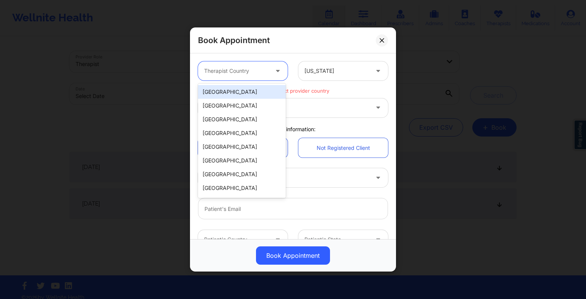
click at [244, 75] on div "Therapist Country" at bounding box center [233, 70] width 71 height 19
click at [231, 94] on div "[GEOGRAPHIC_DATA]" at bounding box center [242, 92] width 88 height 14
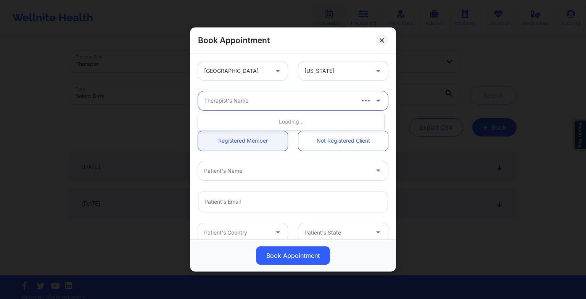
click at [215, 107] on div "Therapist's Name" at bounding box center [276, 100] width 157 height 19
paste input "[PERSON_NAME]"
type input "[PERSON_NAME]"
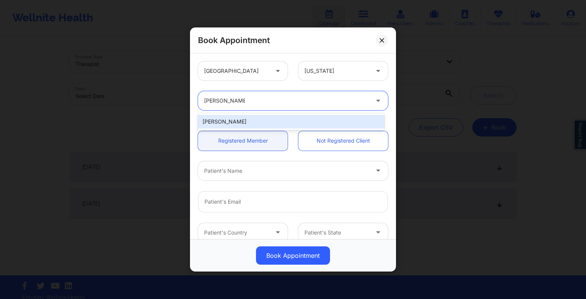
click at [219, 116] on div "[PERSON_NAME]" at bounding box center [291, 122] width 186 height 14
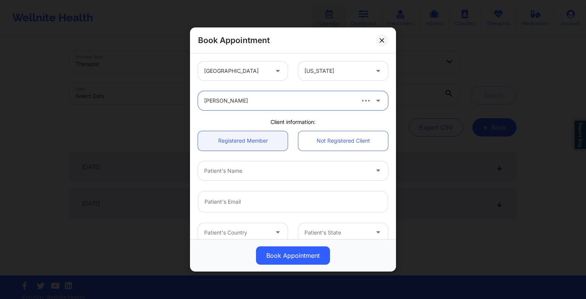
scroll to position [66, 0]
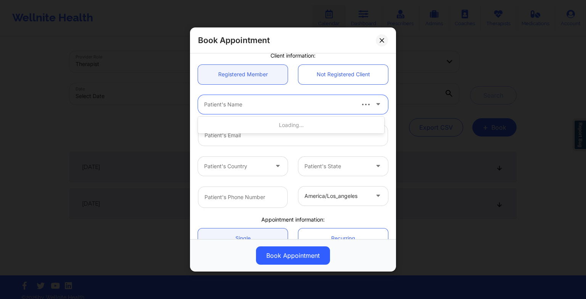
click at [220, 106] on div at bounding box center [279, 104] width 150 height 9
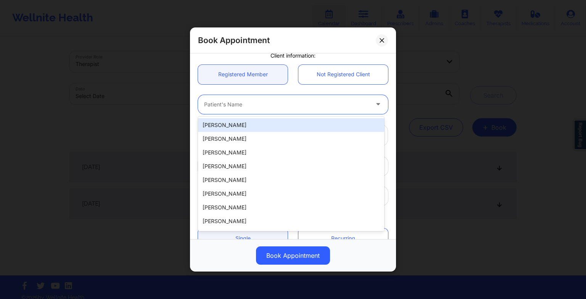
paste input "[PERSON_NAME]"
type input "[PERSON_NAME]"
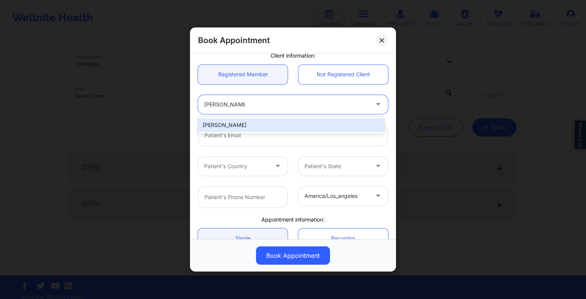
click at [210, 124] on div "[PERSON_NAME]" at bounding box center [291, 125] width 186 height 14
type input "[EMAIL_ADDRESS][DOMAIN_NAME]"
type input "[PHONE_NUMBER]"
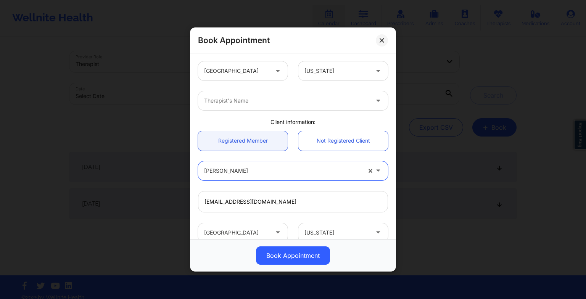
scroll to position [142, 0]
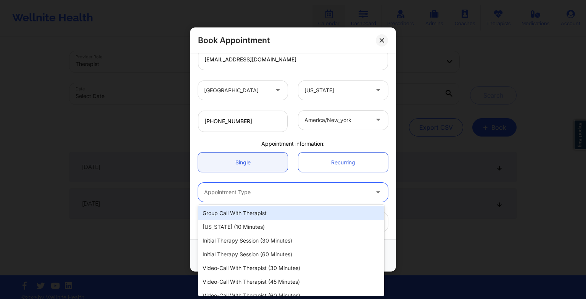
click at [218, 189] on div at bounding box center [286, 192] width 165 height 9
click at [214, 195] on div at bounding box center [286, 192] width 165 height 9
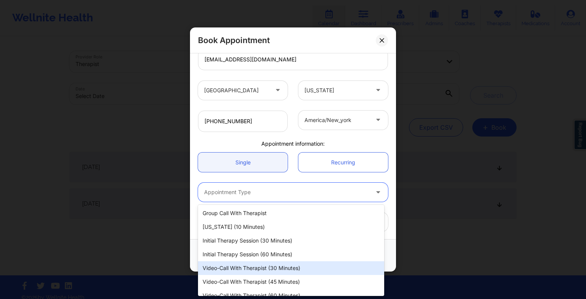
click at [228, 267] on div "Video-Call with Therapist (30 minutes)" at bounding box center [291, 269] width 186 height 14
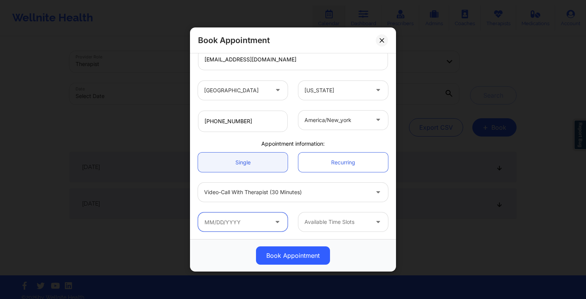
click at [223, 225] on input "text" at bounding box center [243, 222] width 90 height 19
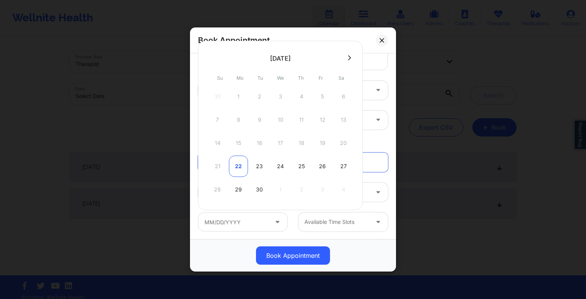
click at [244, 165] on div "22" at bounding box center [238, 166] width 19 height 21
type input "[DATE]"
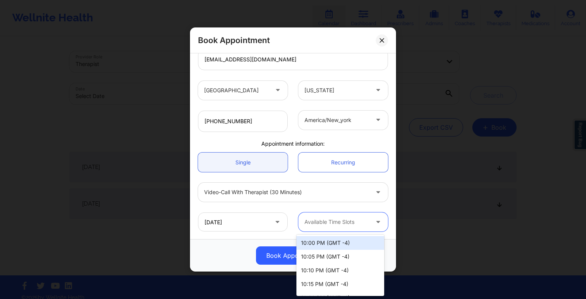
click at [338, 226] on div at bounding box center [337, 222] width 65 height 9
click at [325, 222] on div at bounding box center [337, 222] width 65 height 9
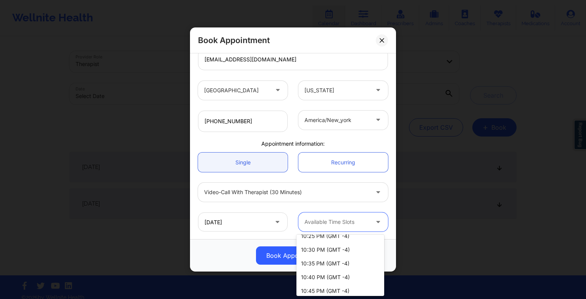
scroll to position [0, 0]
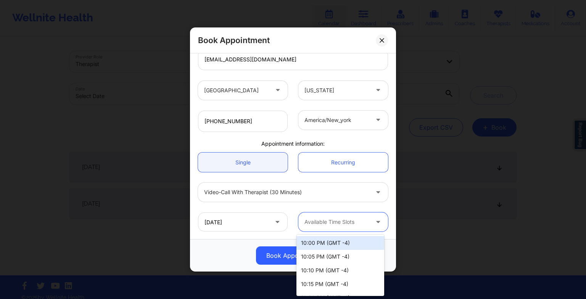
click at [319, 245] on div "10:00 PM (GMT -4)" at bounding box center [341, 243] width 88 height 14
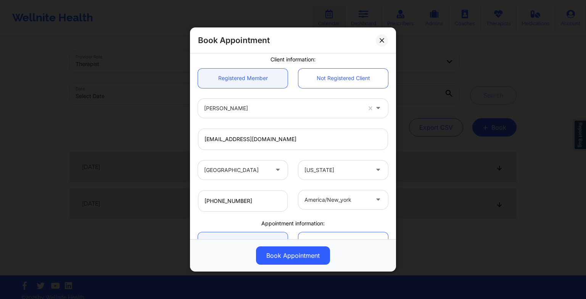
scroll to position [142, 0]
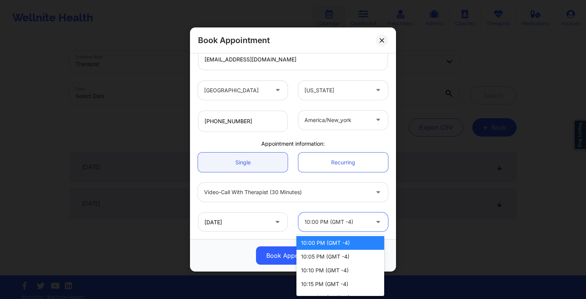
click at [350, 224] on div at bounding box center [337, 222] width 65 height 9
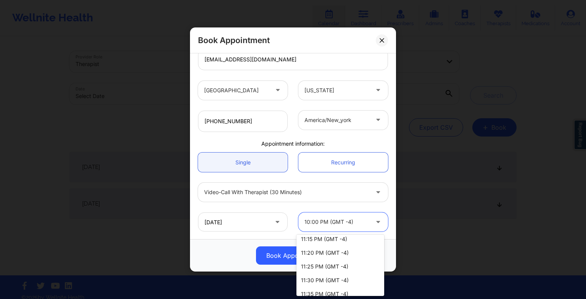
scroll to position [0, 0]
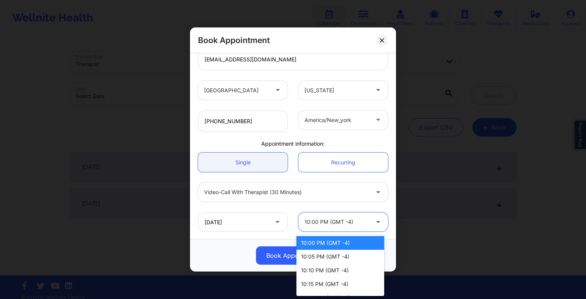
click at [331, 243] on div "10:00 PM (GMT -4)" at bounding box center [341, 243] width 88 height 14
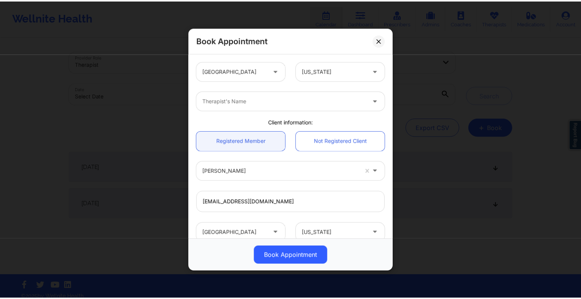
scroll to position [142, 0]
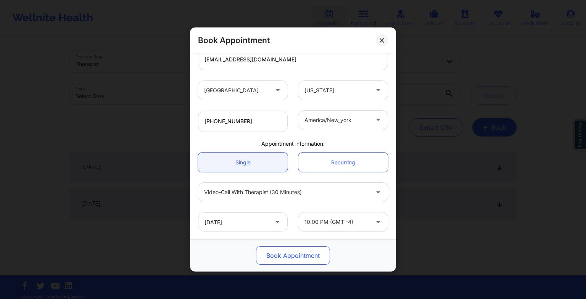
click at [300, 254] on button "Book Appointment" at bounding box center [293, 256] width 74 height 18
